Goal: Navigation & Orientation: Go to known website

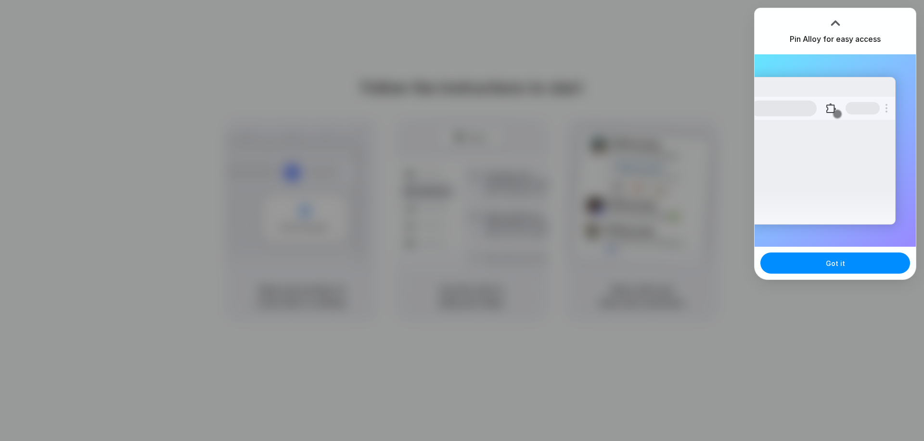
click at [462, 221] on div at bounding box center [462, 221] width 0 height 0
